Goal: Information Seeking & Learning: Learn about a topic

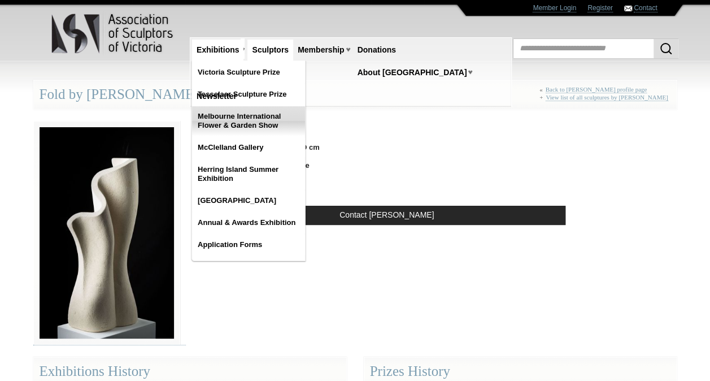
click at [241, 122] on link "Melbourne International Flower & Garden Show" at bounding box center [248, 120] width 113 height 29
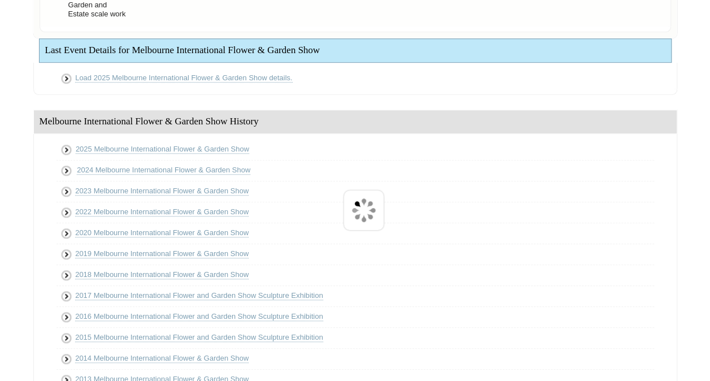
scroll to position [412, 0]
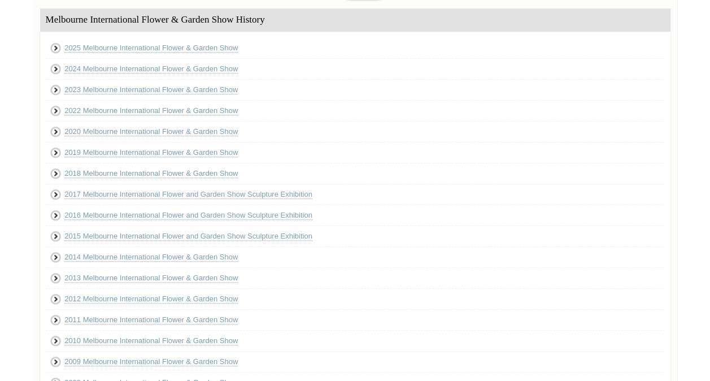
scroll to position [376, 0]
